Goal: Information Seeking & Learning: Check status

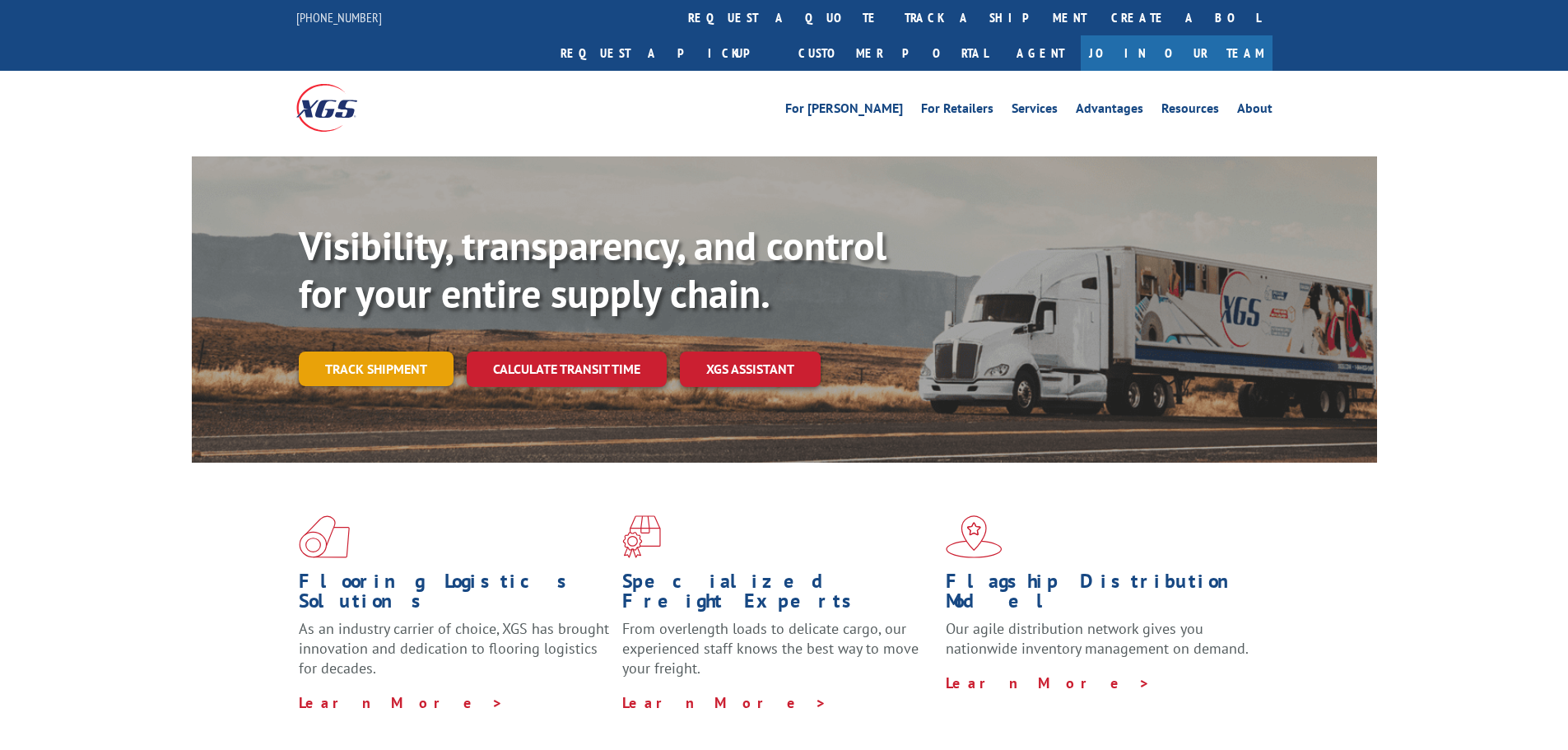
click at [421, 351] on link "Track shipment" at bounding box center [377, 368] width 155 height 35
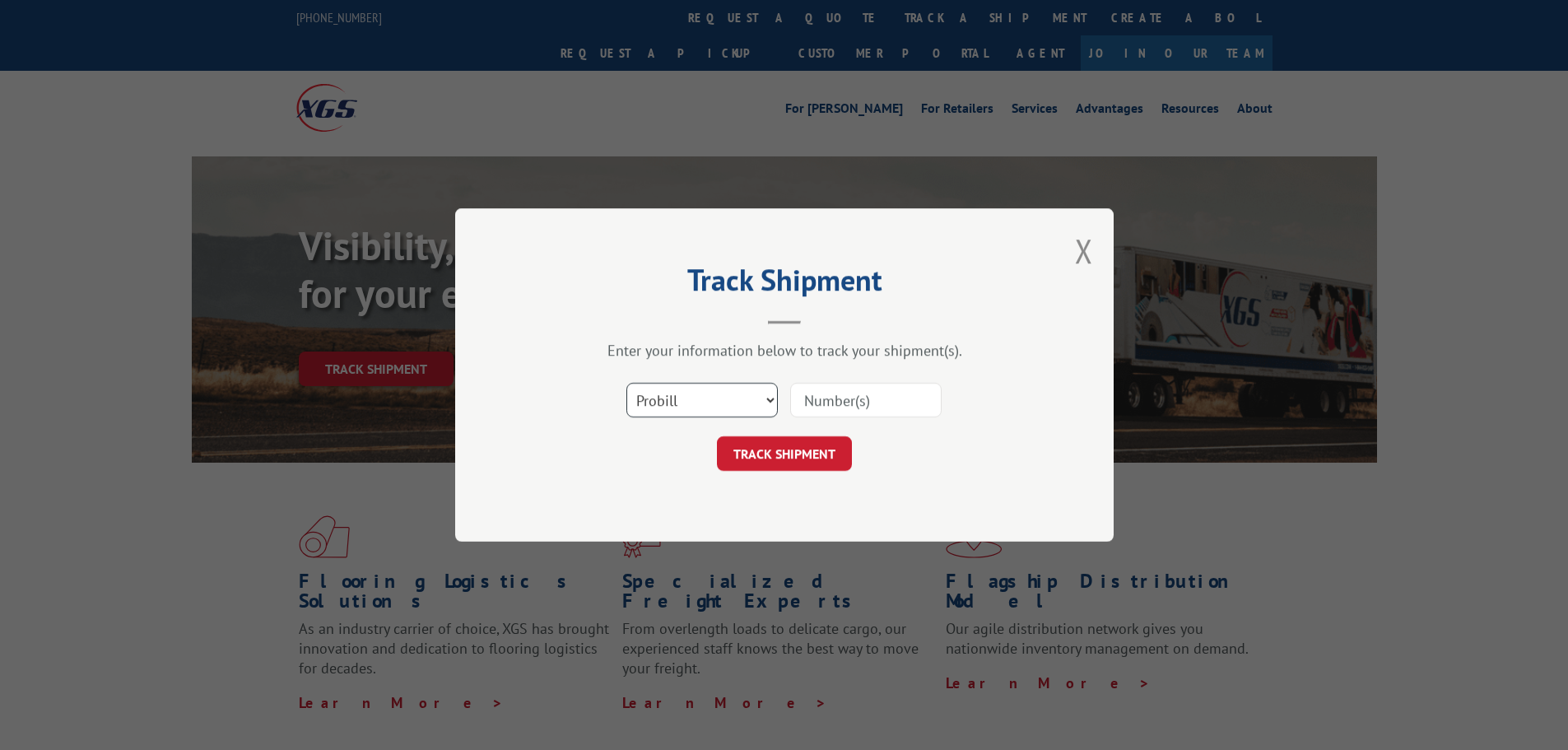
click at [670, 409] on select "Select category... Probill BOL PO" at bounding box center [702, 400] width 151 height 35
click at [845, 401] on input at bounding box center [866, 400] width 151 height 35
type input "17664213"
click at [734, 453] on button "TRACK SHIPMENT" at bounding box center [784, 453] width 135 height 35
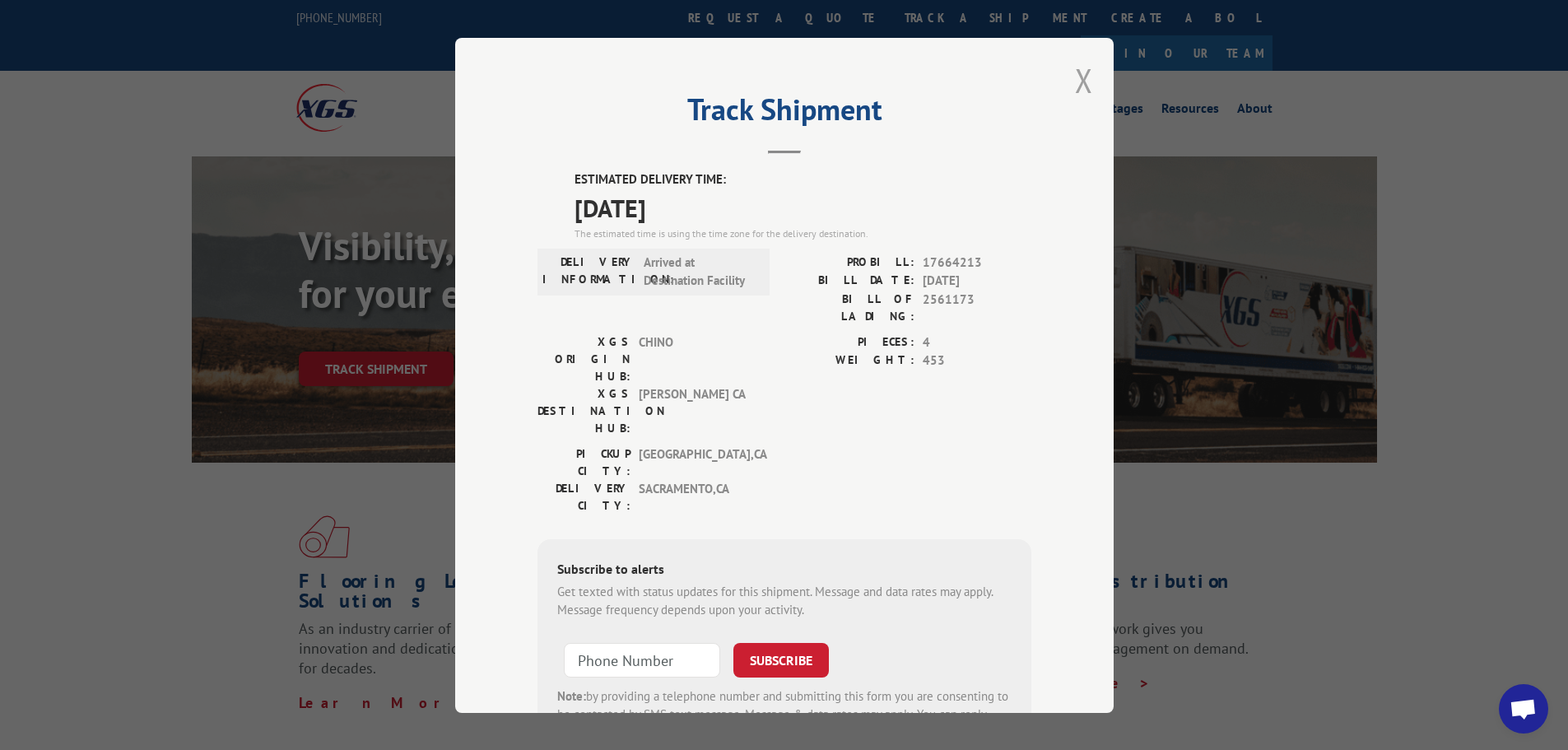
click at [1081, 77] on button "Close modal" at bounding box center [1084, 80] width 18 height 43
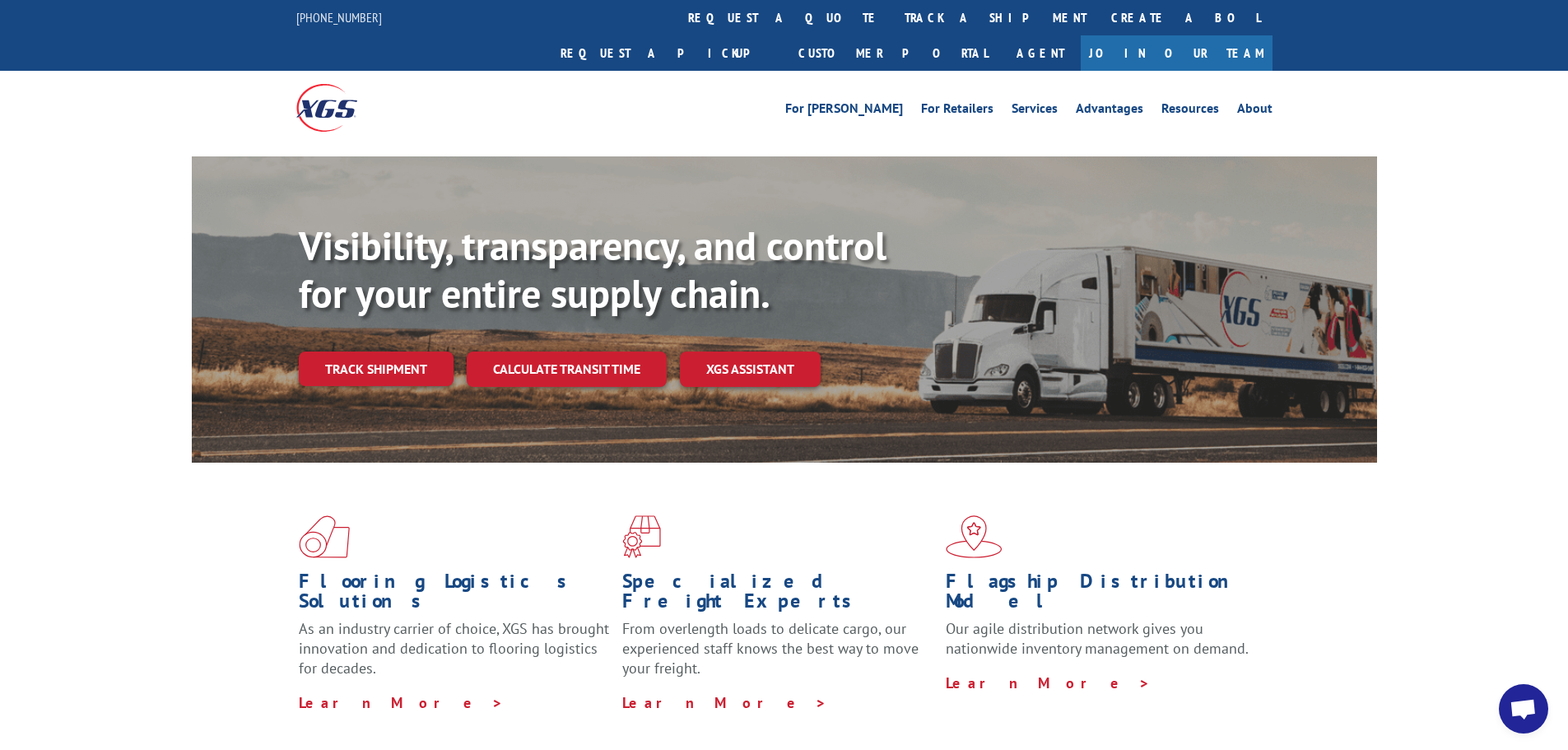
click at [391, 351] on link "Track shipment" at bounding box center [377, 368] width 155 height 35
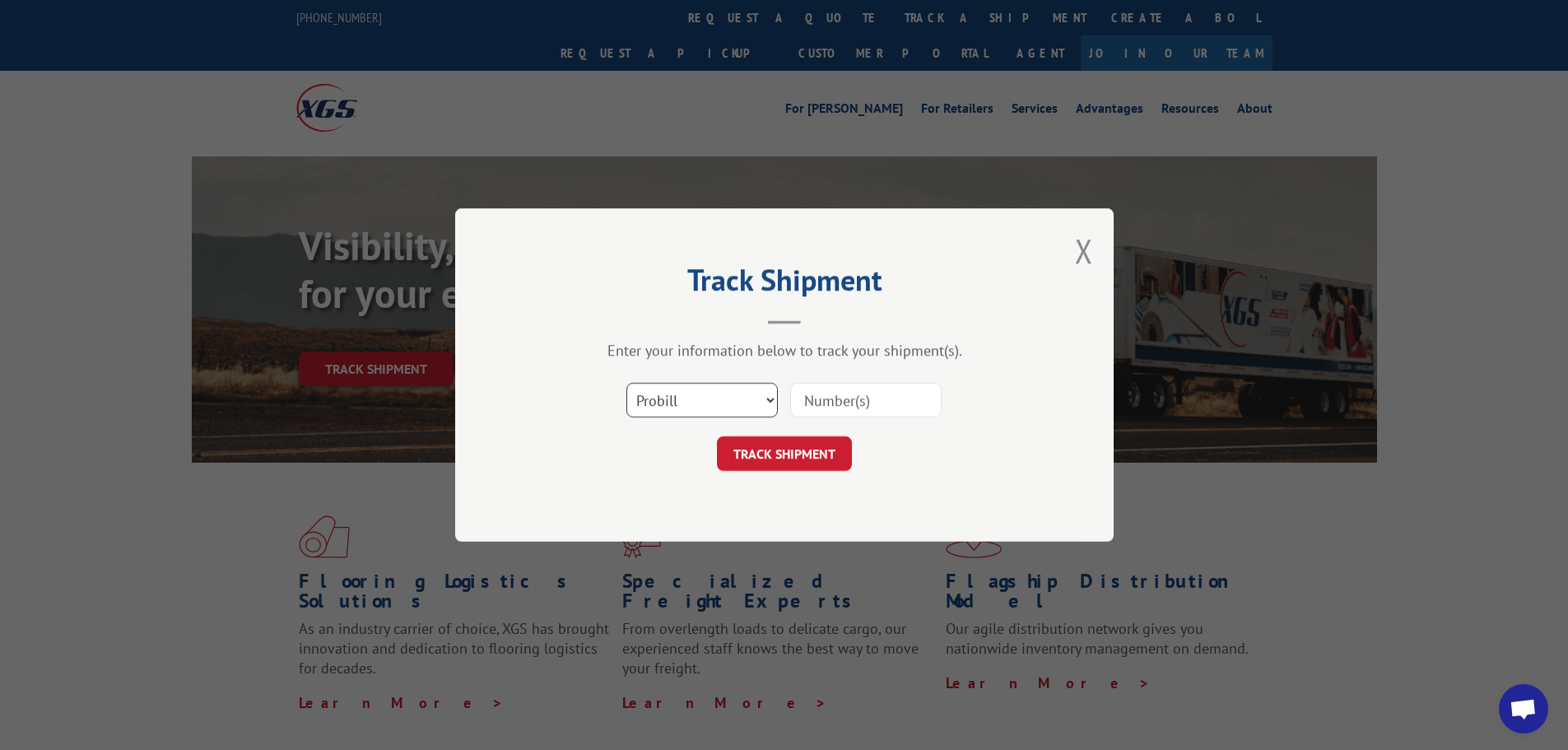
click at [703, 408] on select "Select category... Probill BOL PO" at bounding box center [702, 400] width 151 height 35
click at [818, 401] on input at bounding box center [866, 400] width 151 height 35
type input "2561173"
click at [738, 402] on select "Select category... Probill BOL PO" at bounding box center [702, 400] width 151 height 35
select select "bol"
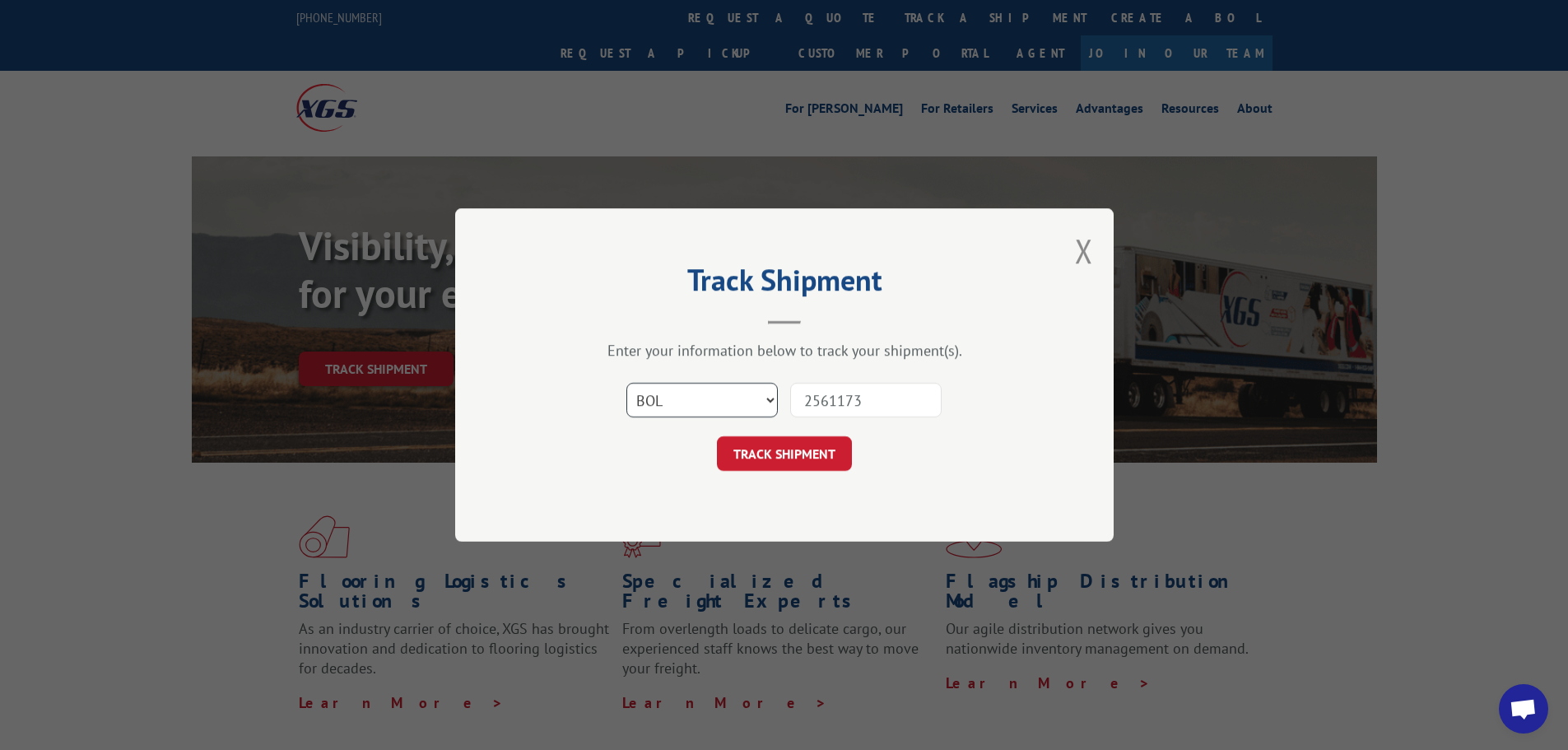
click at [627, 383] on select "Select category... Probill BOL PO" at bounding box center [702, 400] width 151 height 35
click at [760, 447] on button "TRACK SHIPMENT" at bounding box center [784, 453] width 135 height 35
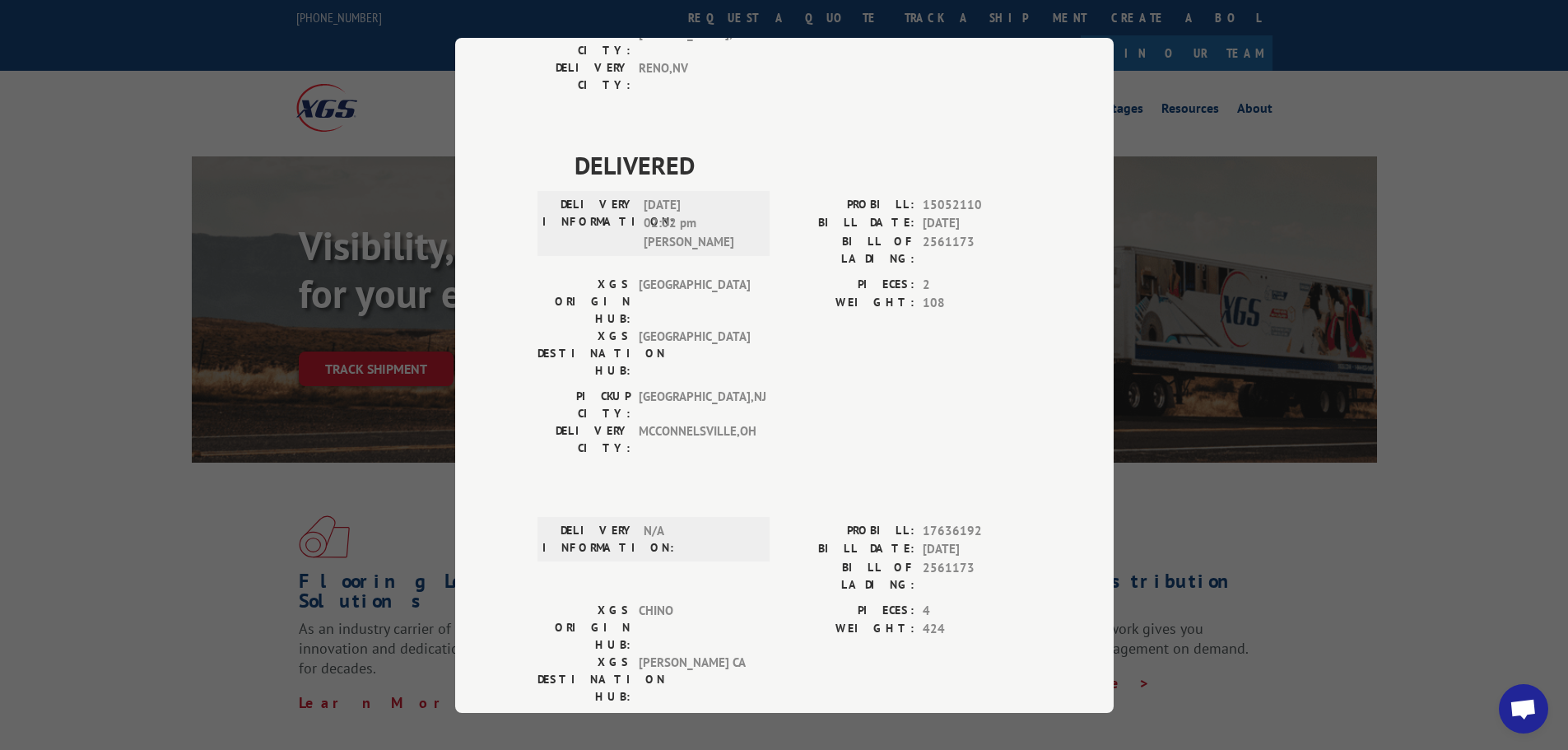
scroll to position [0, 0]
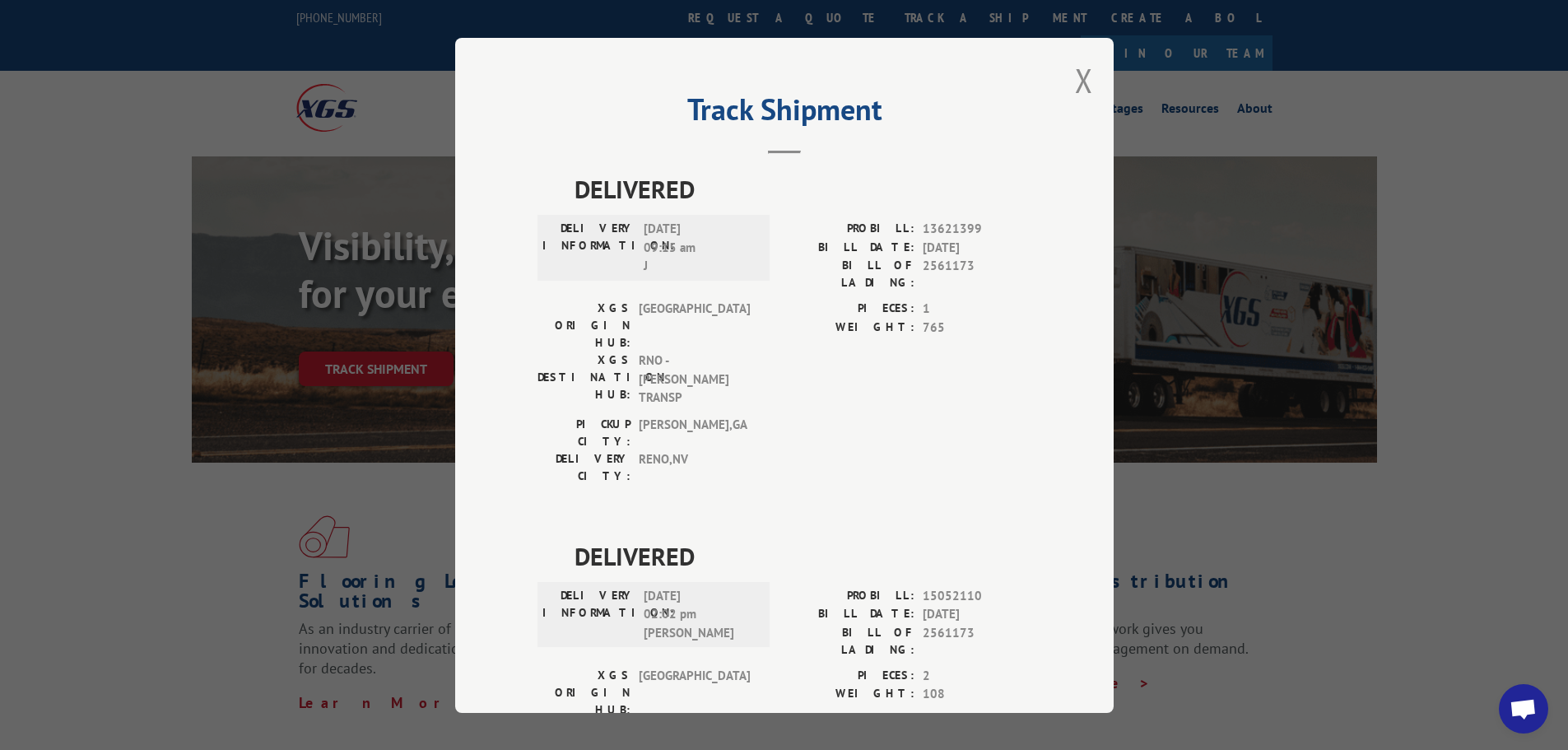
click at [1063, 84] on div "Track Shipment DELIVERED DELIVERY INFORMATION: [DATE] 09:15 am J PROBILL: 13621…" at bounding box center [784, 375] width 659 height 675
click at [1084, 82] on button "Close modal" at bounding box center [1084, 80] width 18 height 43
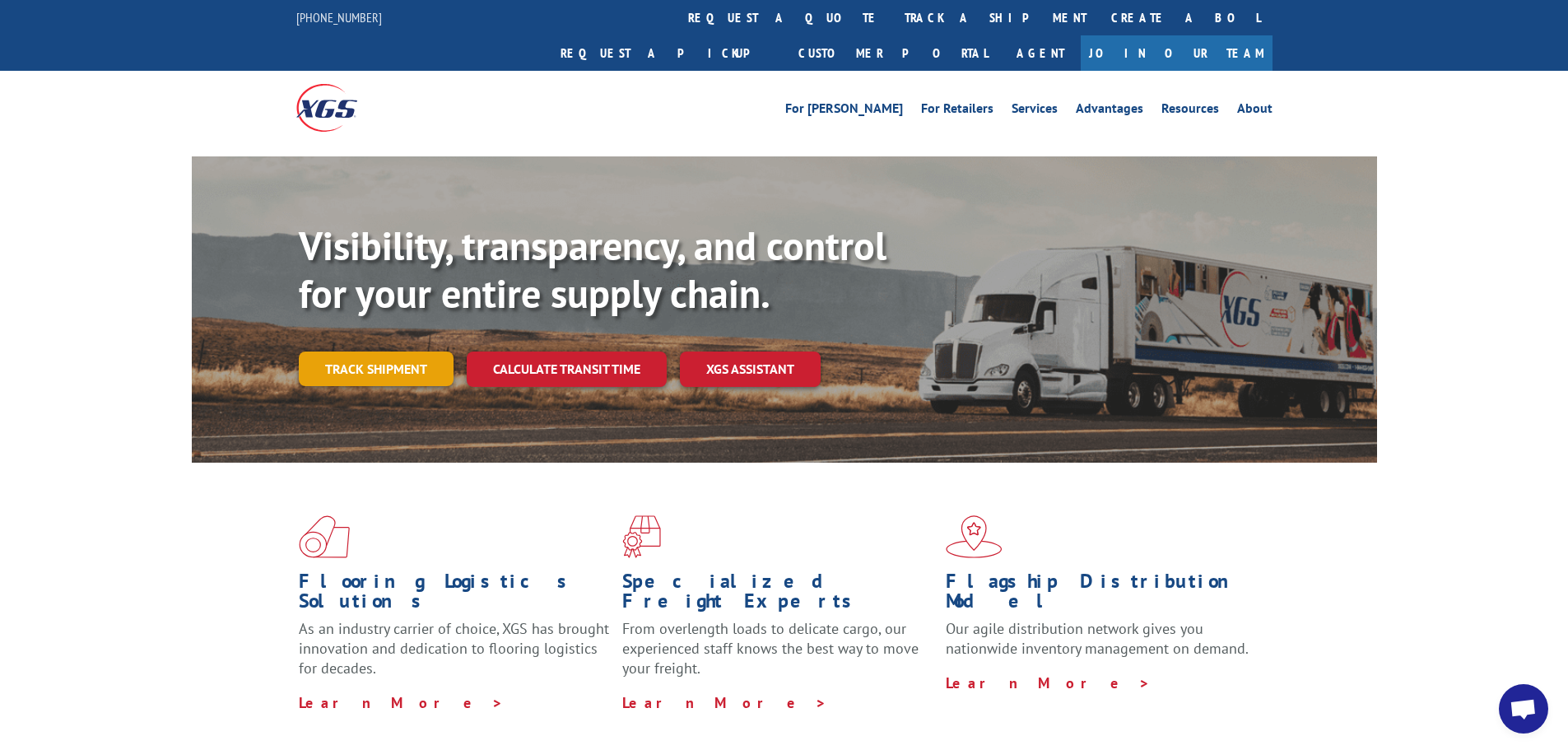
click at [384, 351] on link "Track shipment" at bounding box center [377, 368] width 155 height 35
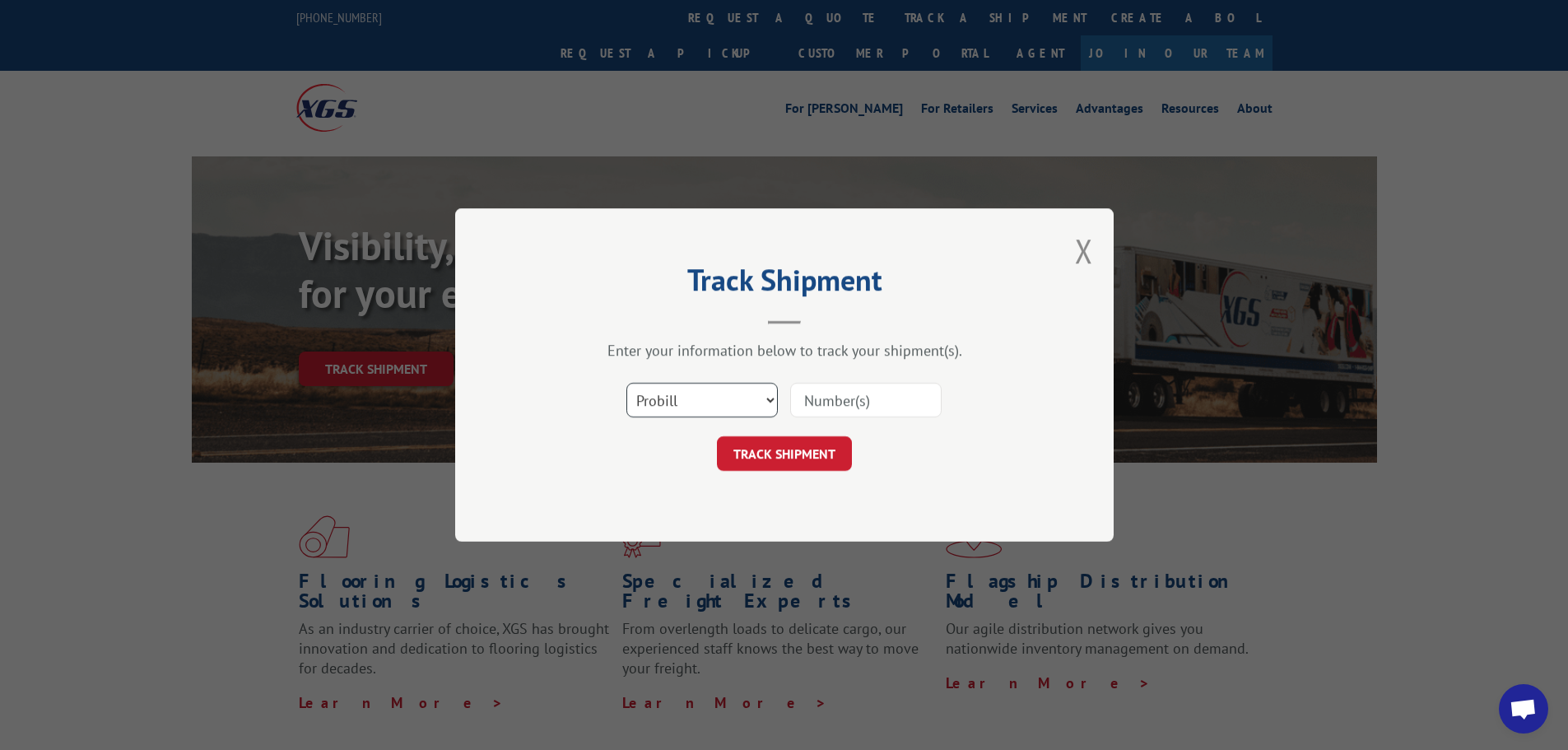
click at [728, 394] on select "Select category... Probill BOL PO" at bounding box center [702, 400] width 151 height 35
click at [627, 383] on select "Select category... Probill BOL PO" at bounding box center [702, 400] width 151 height 35
click at [822, 412] on input at bounding box center [866, 400] width 151 height 35
type input "16439815"
click at [805, 468] on button "TRACK SHIPMENT" at bounding box center [784, 453] width 135 height 35
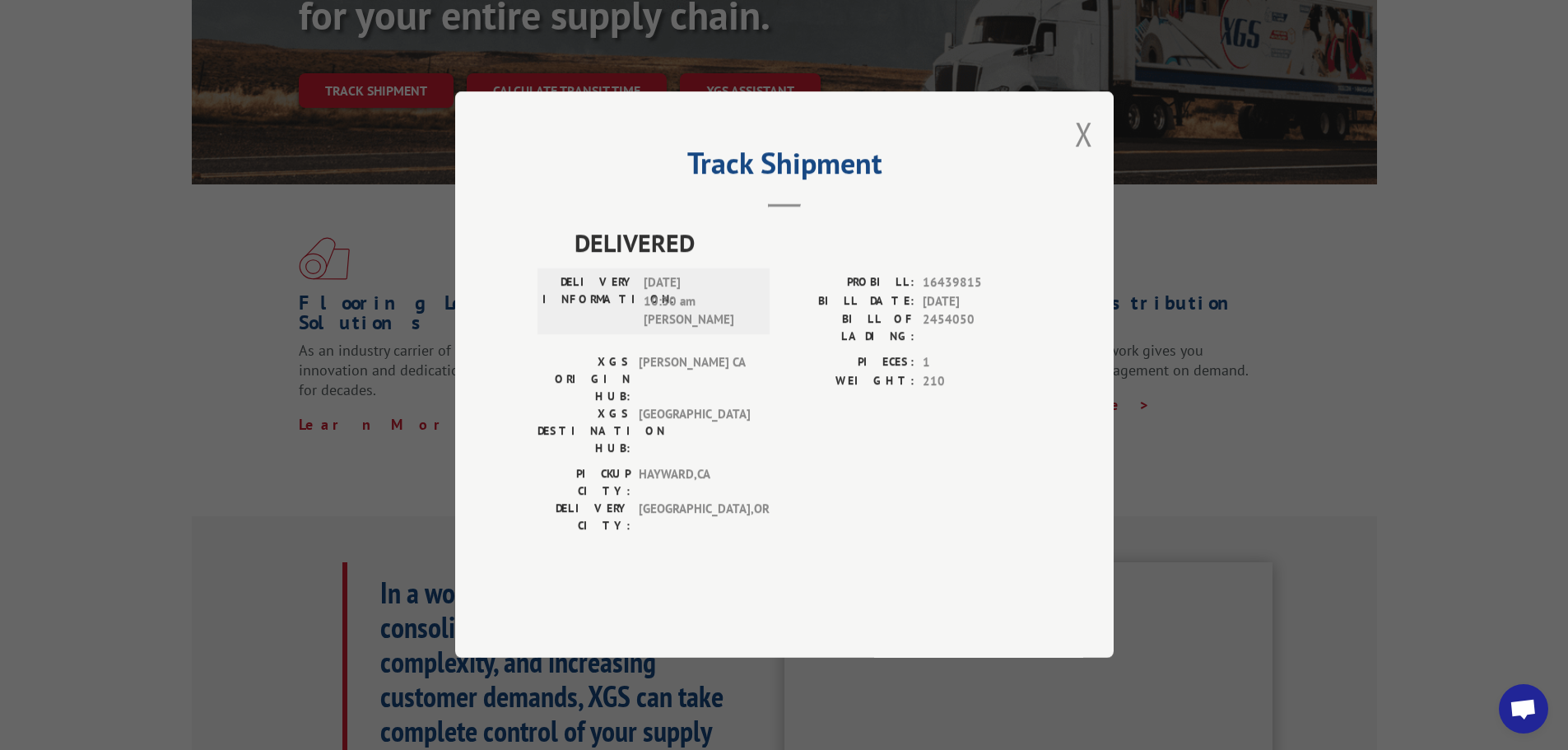
scroll to position [110, 0]
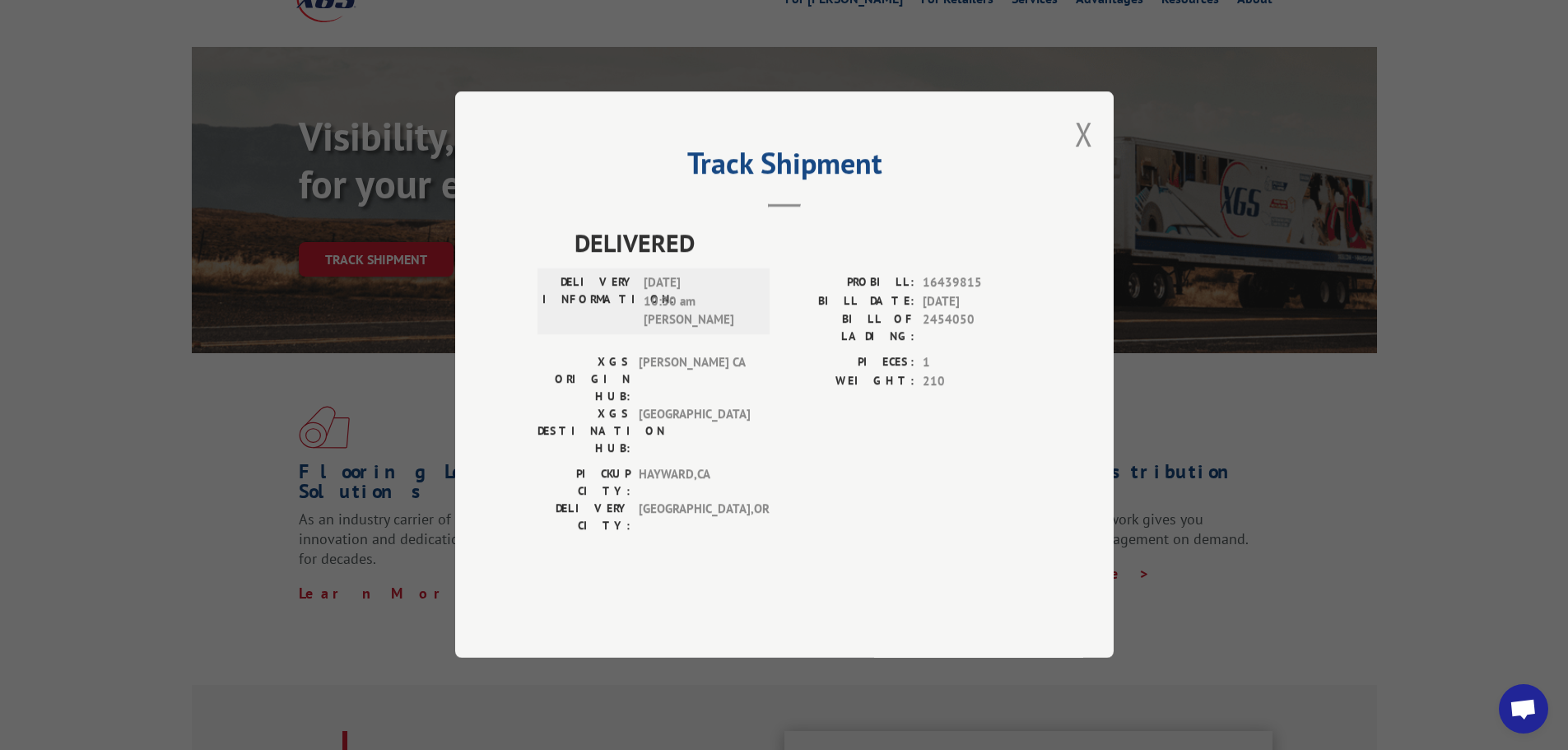
click at [1073, 182] on div "Track Shipment DELIVERED DELIVERY INFORMATION: [DATE] 10:30 am [PERSON_NAME] PR…" at bounding box center [784, 375] width 659 height 567
click at [1090, 156] on button "Close modal" at bounding box center [1084, 134] width 18 height 43
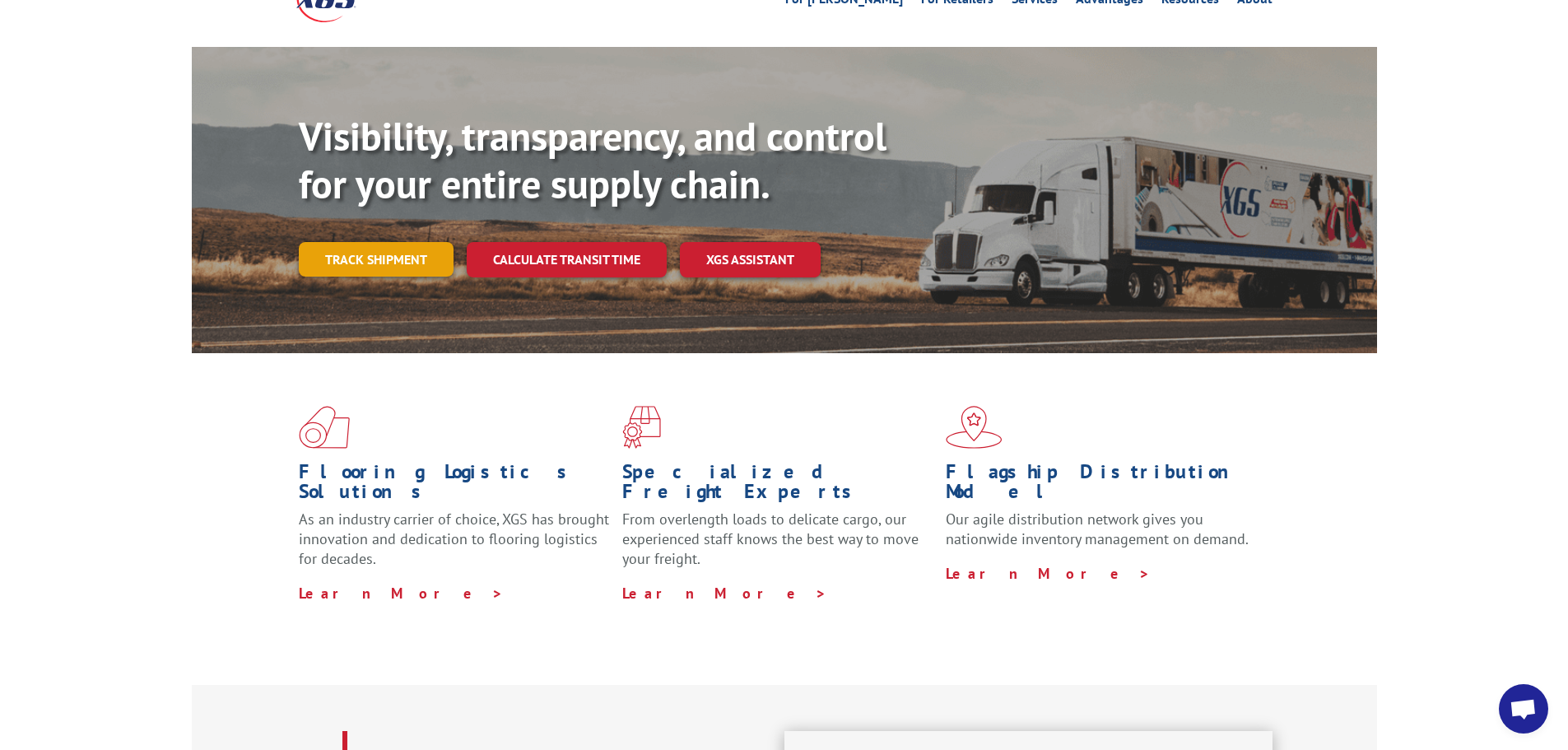
click at [403, 242] on link "Track shipment" at bounding box center [377, 259] width 155 height 35
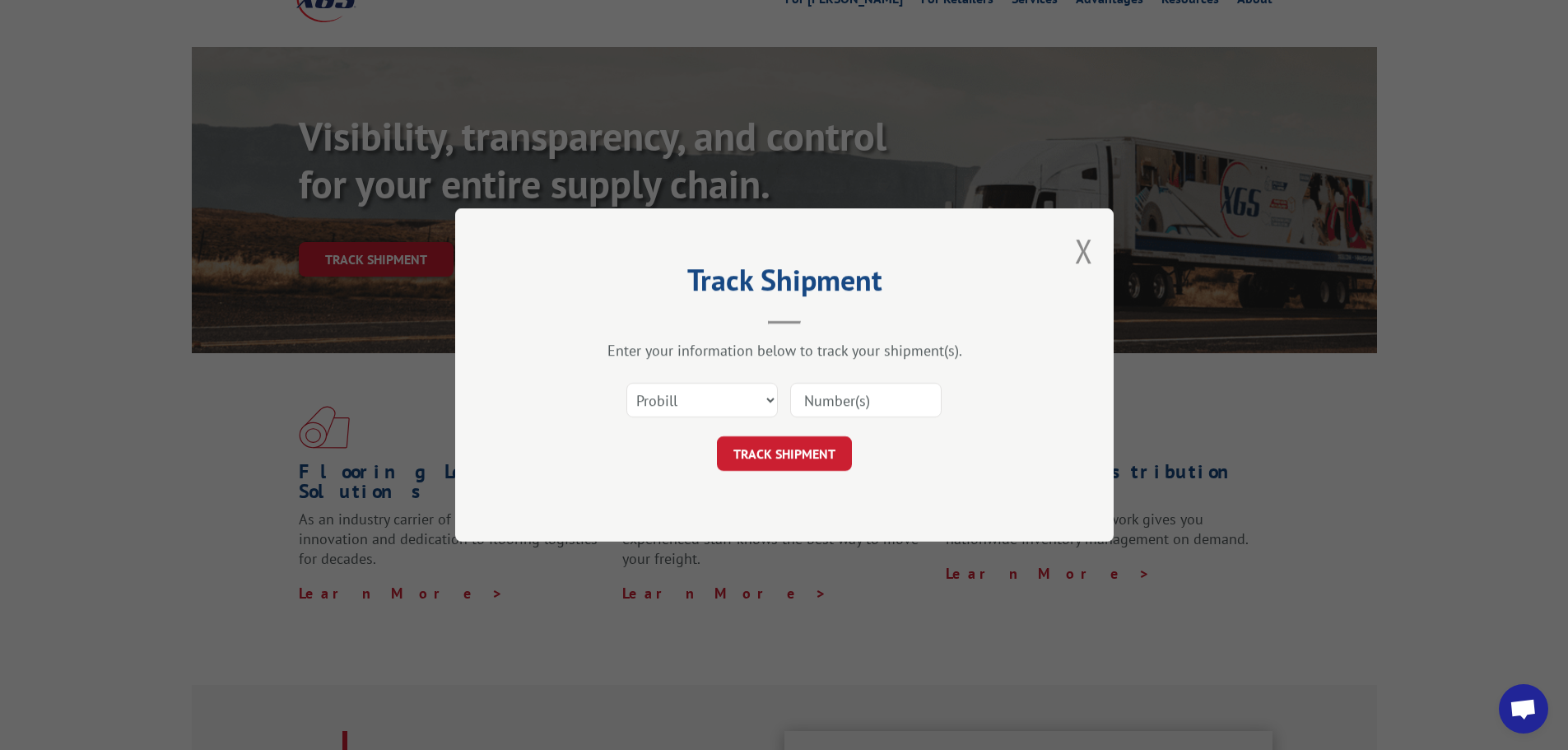
click at [850, 395] on input at bounding box center [866, 400] width 151 height 35
type input "16502114"
click at [813, 460] on button "TRACK SHIPMENT" at bounding box center [784, 453] width 135 height 35
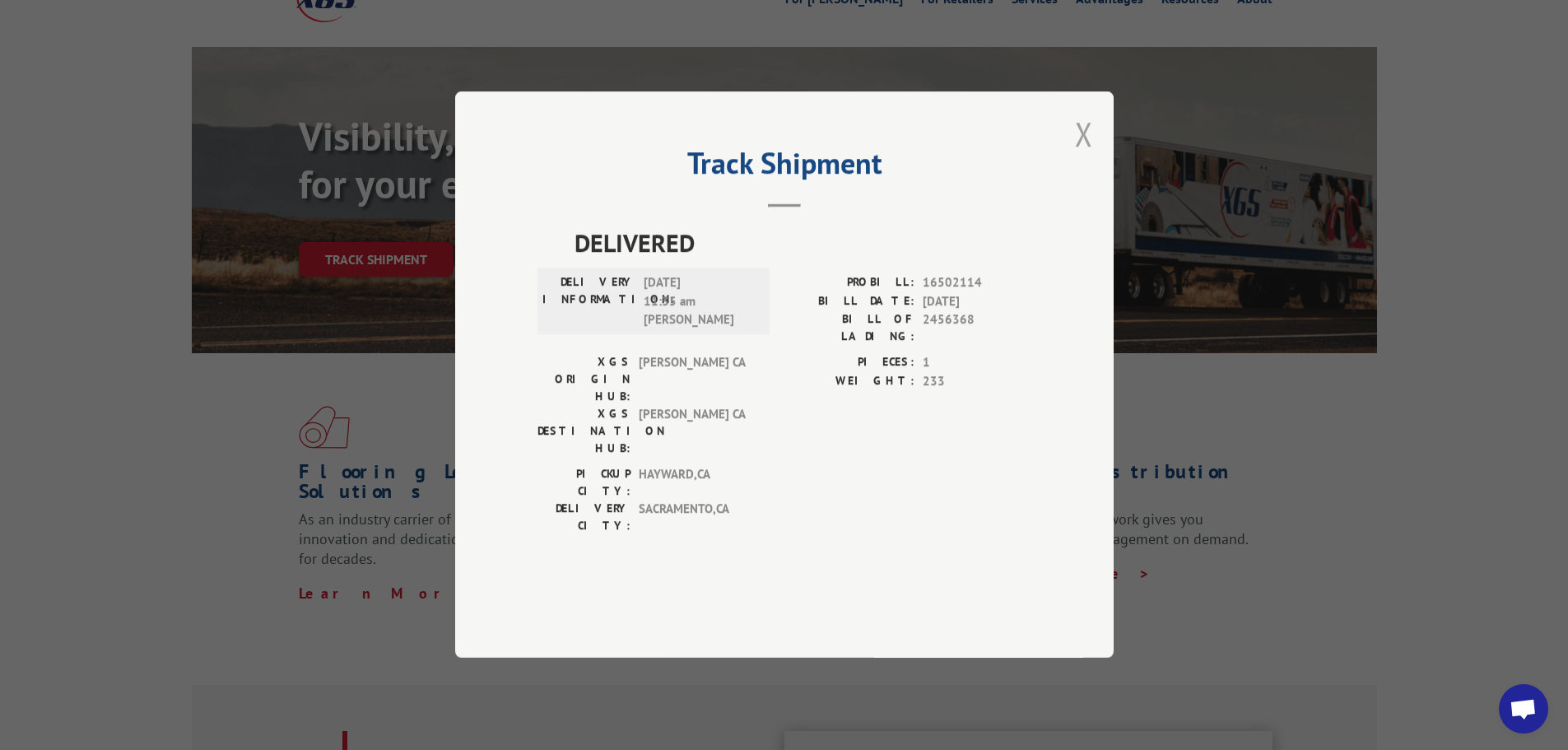
click at [1081, 156] on button "Close modal" at bounding box center [1084, 134] width 18 height 43
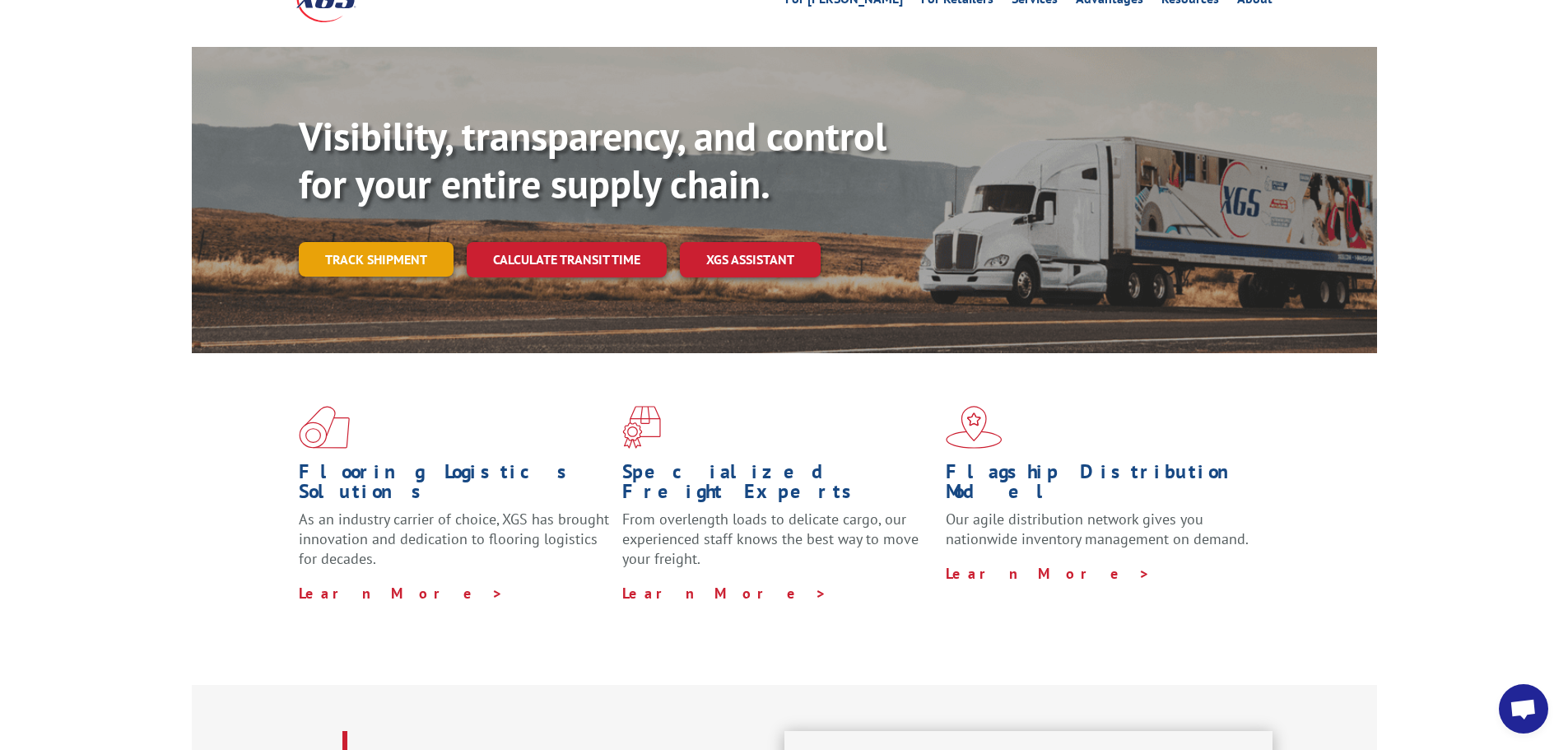
click at [370, 242] on link "Track shipment" at bounding box center [377, 259] width 155 height 35
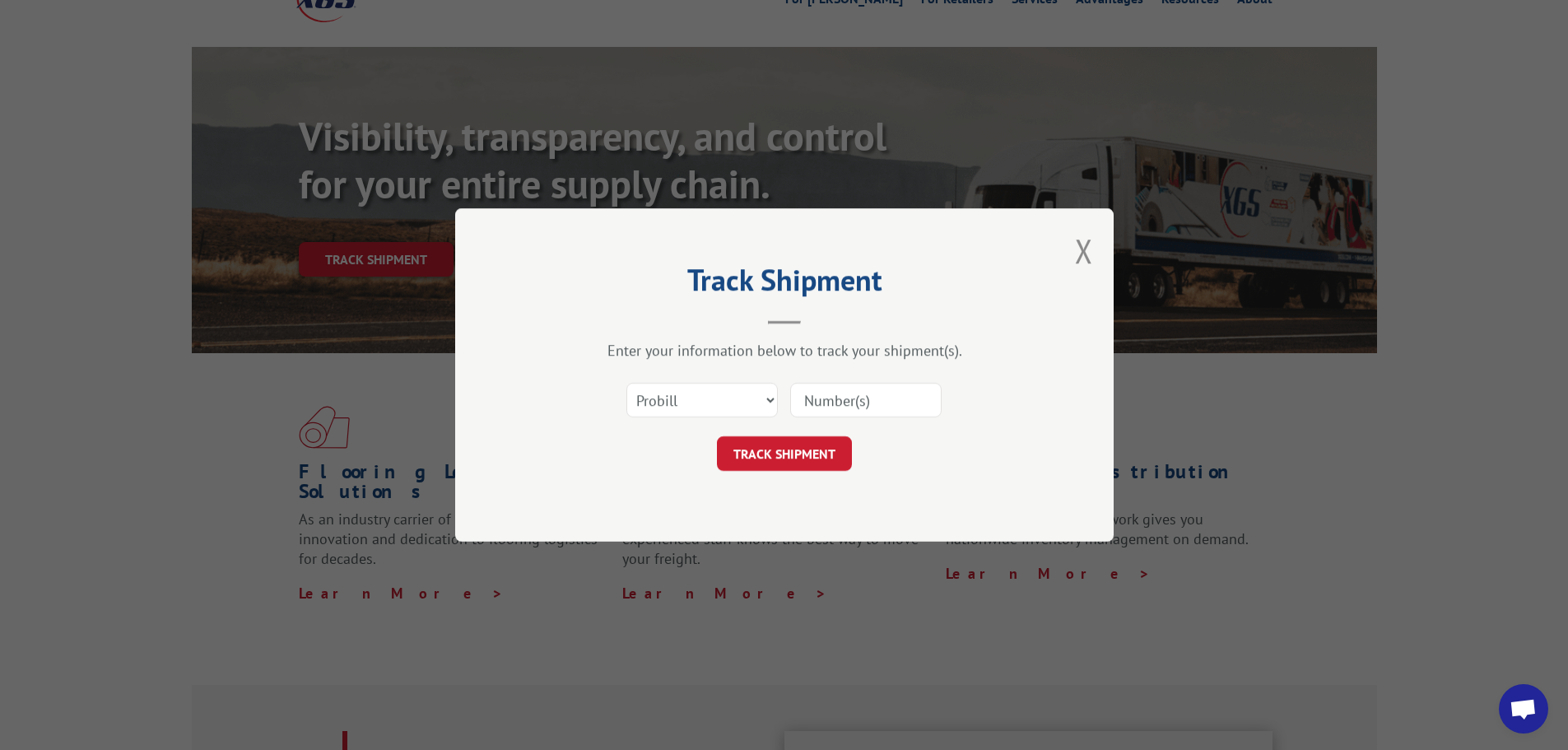
click at [849, 390] on input at bounding box center [866, 400] width 151 height 35
type input "17664852"
click at [800, 465] on button "TRACK SHIPMENT" at bounding box center [784, 453] width 135 height 35
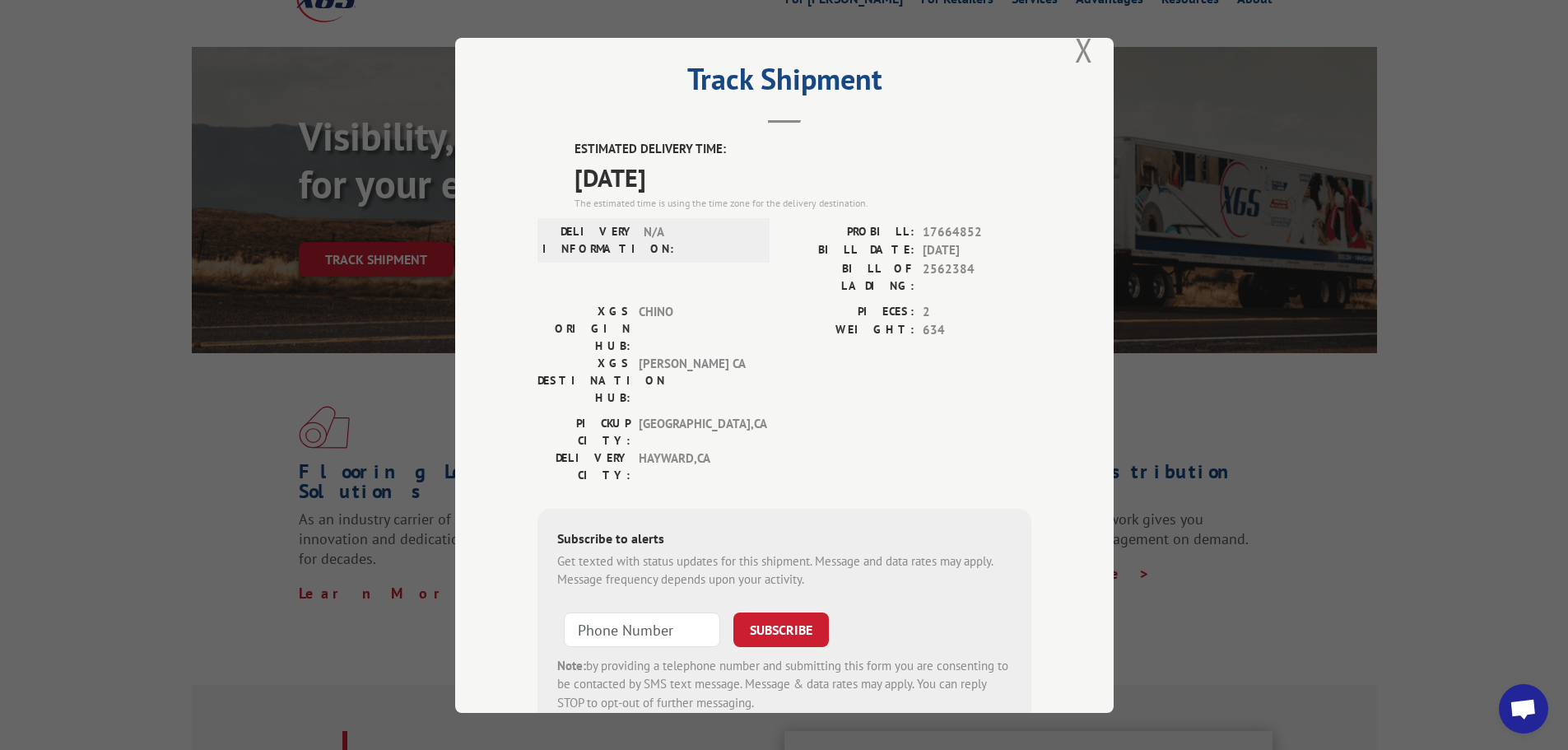
scroll to position [0, 0]
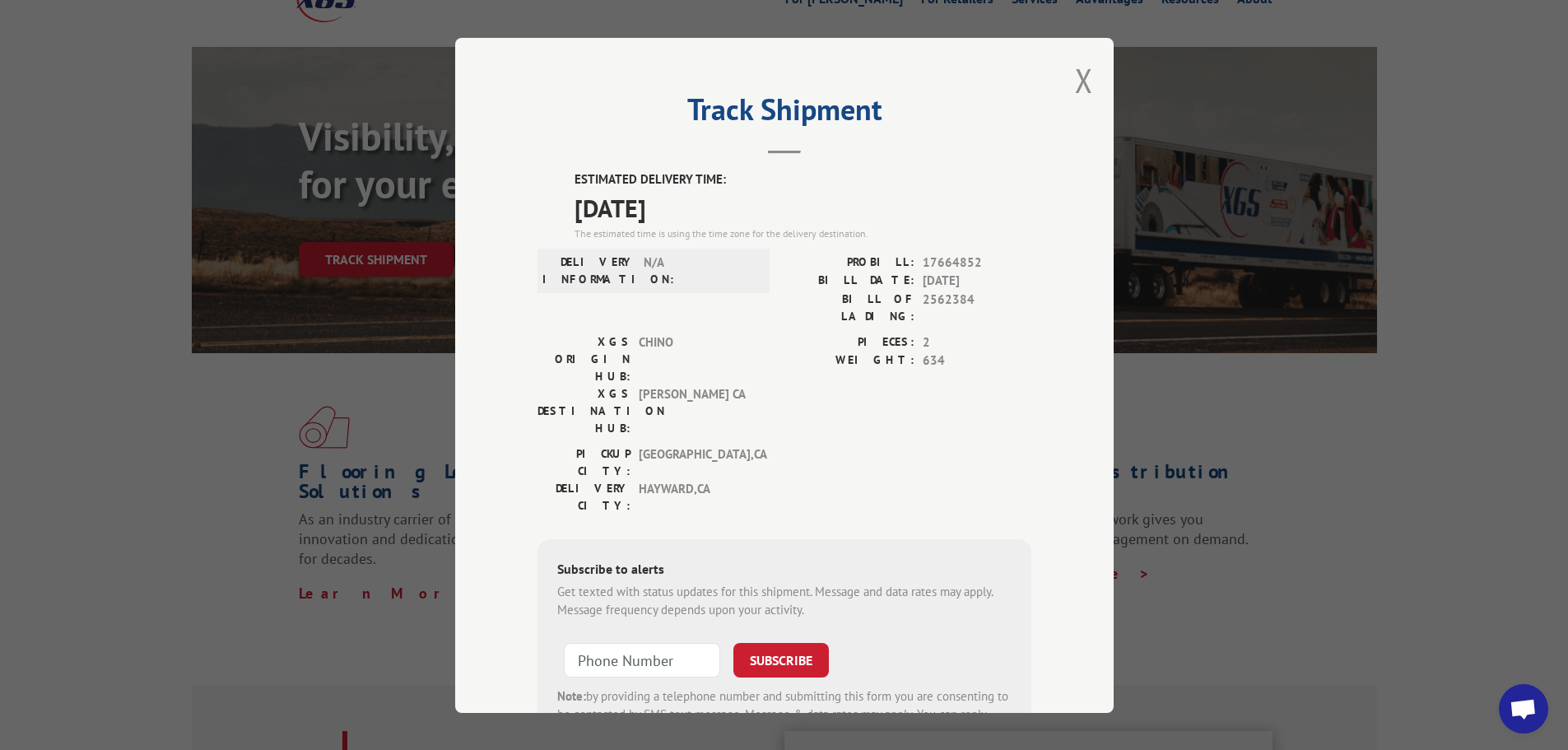
click at [666, 659] on div "Subscribe to alerts Get texted with status updates for this shipment. Message a…" at bounding box center [784, 650] width 494 height 224
